Goal: Find specific page/section: Find specific page/section

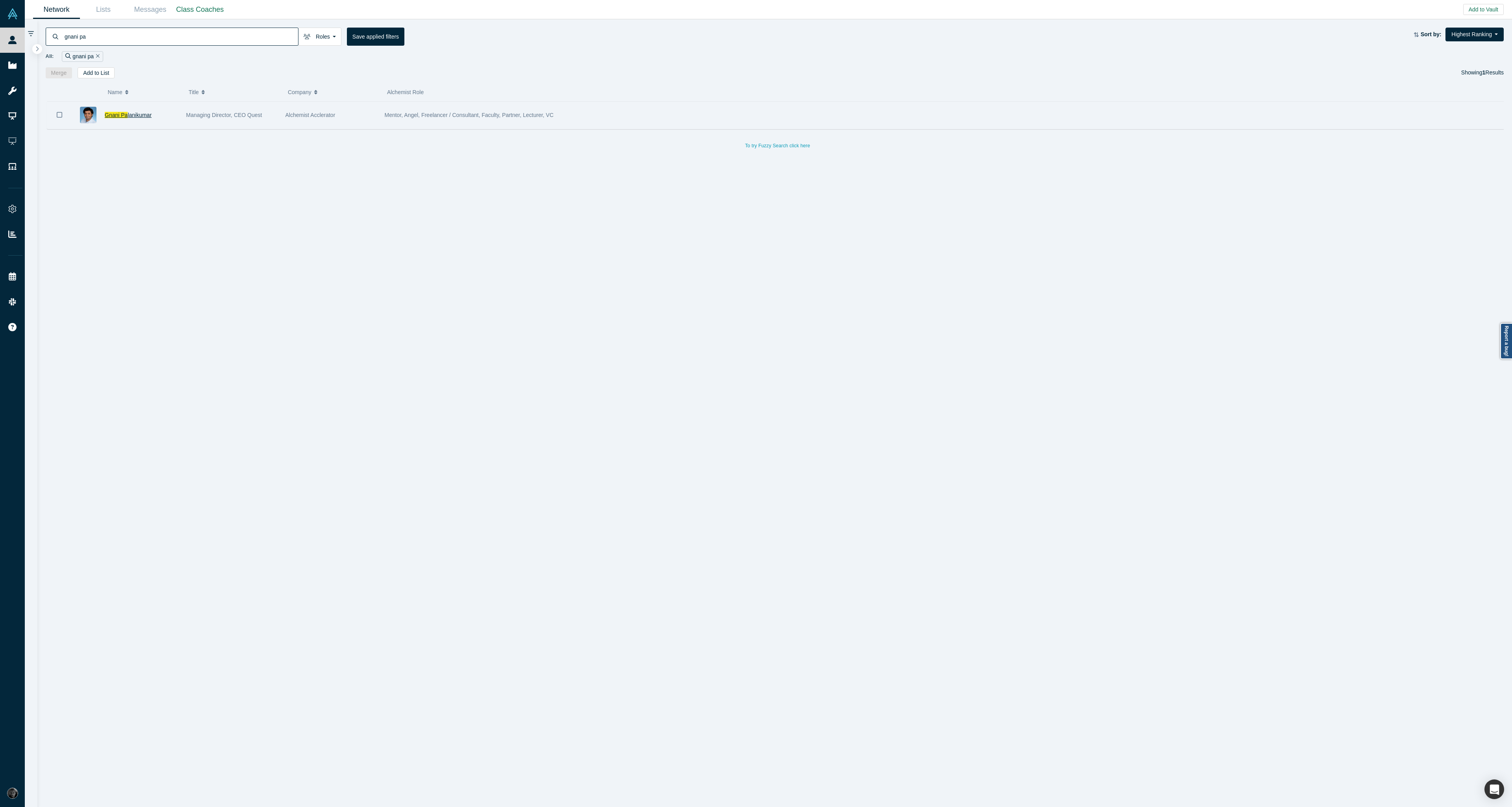
type input "gnani pa"
